Goal: Transaction & Acquisition: Subscribe to service/newsletter

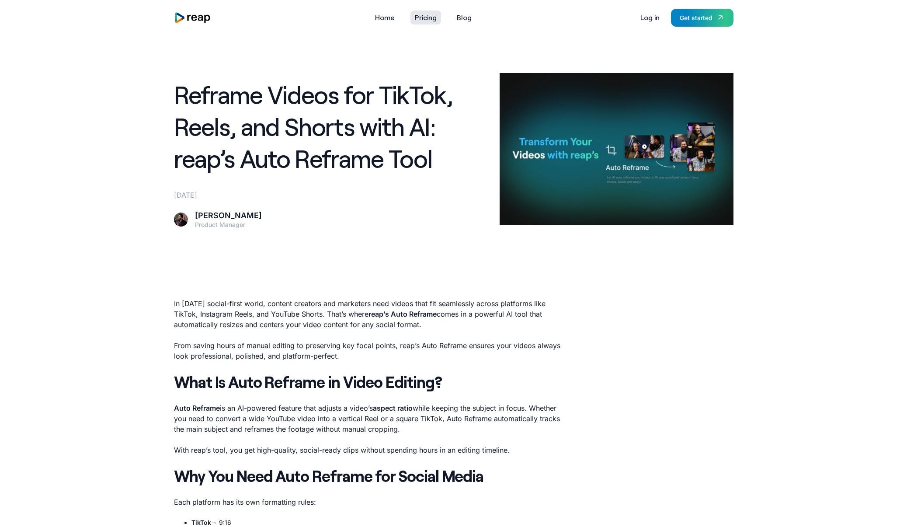
click at [433, 17] on link "Pricing" at bounding box center [426, 17] width 31 height 14
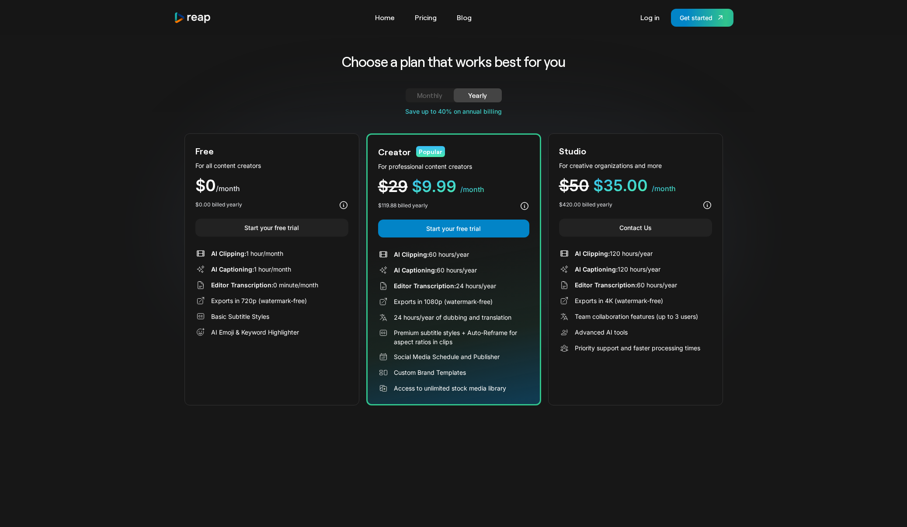
click at [436, 101] on link "Monthly" at bounding box center [430, 95] width 48 height 14
click at [390, 12] on link "Home" at bounding box center [385, 17] width 28 height 14
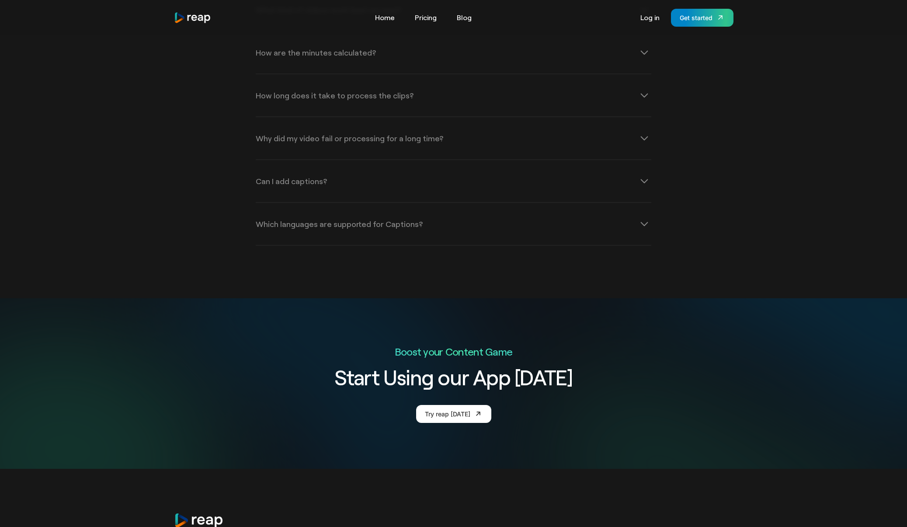
scroll to position [3216, 0]
